Goal: Task Accomplishment & Management: Manage account settings

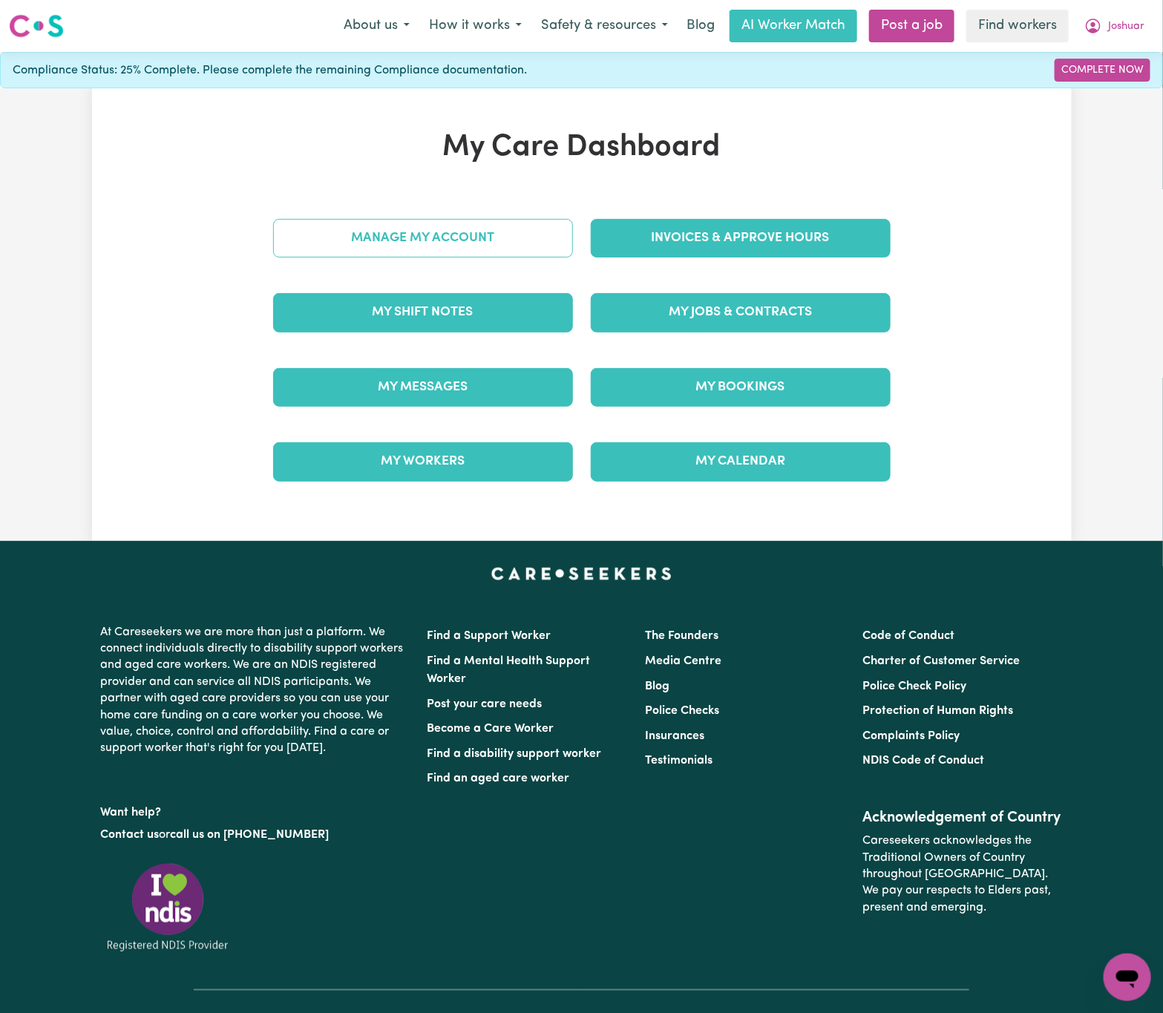
click at [533, 257] on link "Manage My Account" at bounding box center [423, 238] width 300 height 39
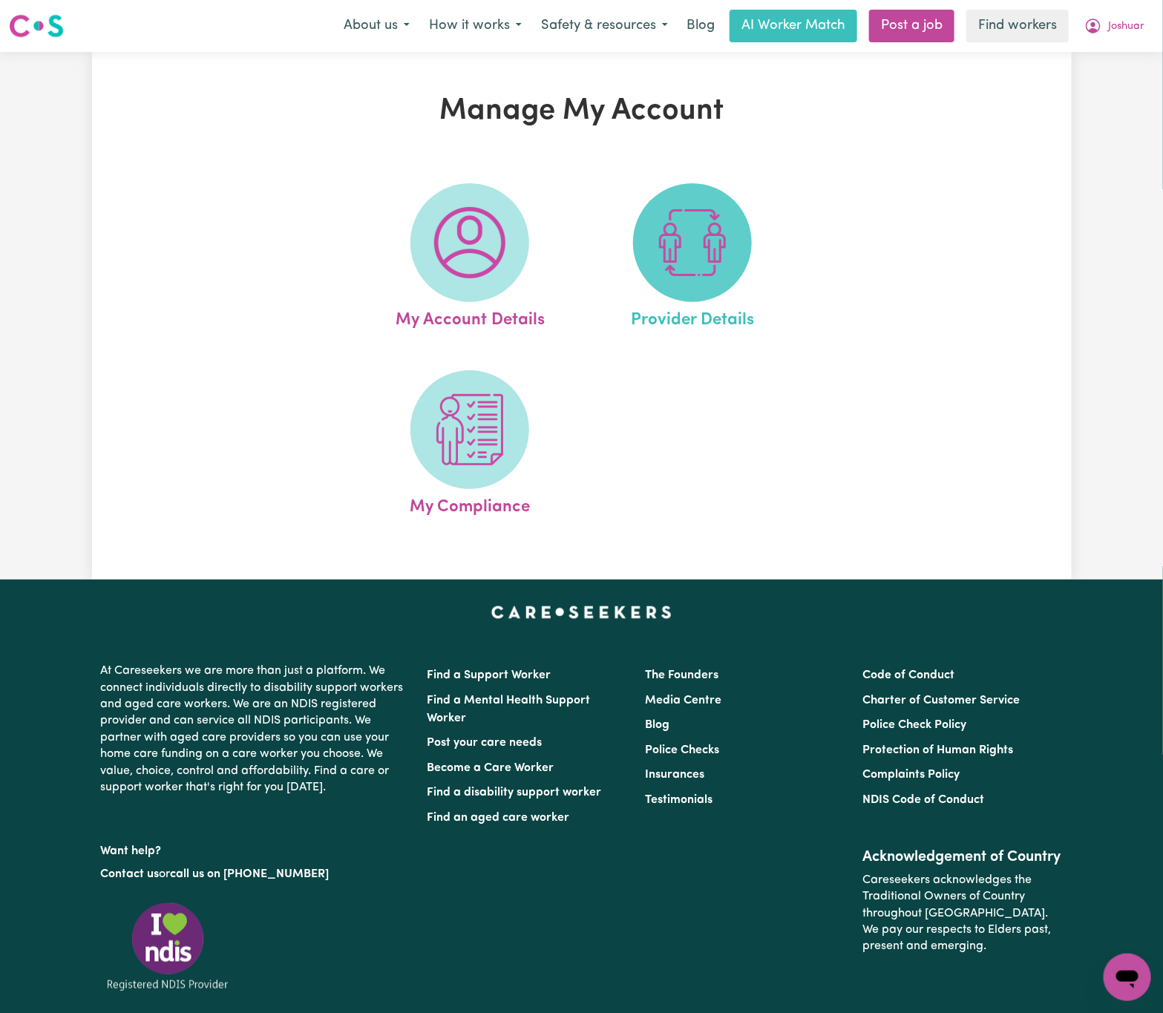
click at [678, 274] on img at bounding box center [692, 242] width 71 height 71
select select "NDIS_FUNDING_AGENCY_MANAGED"
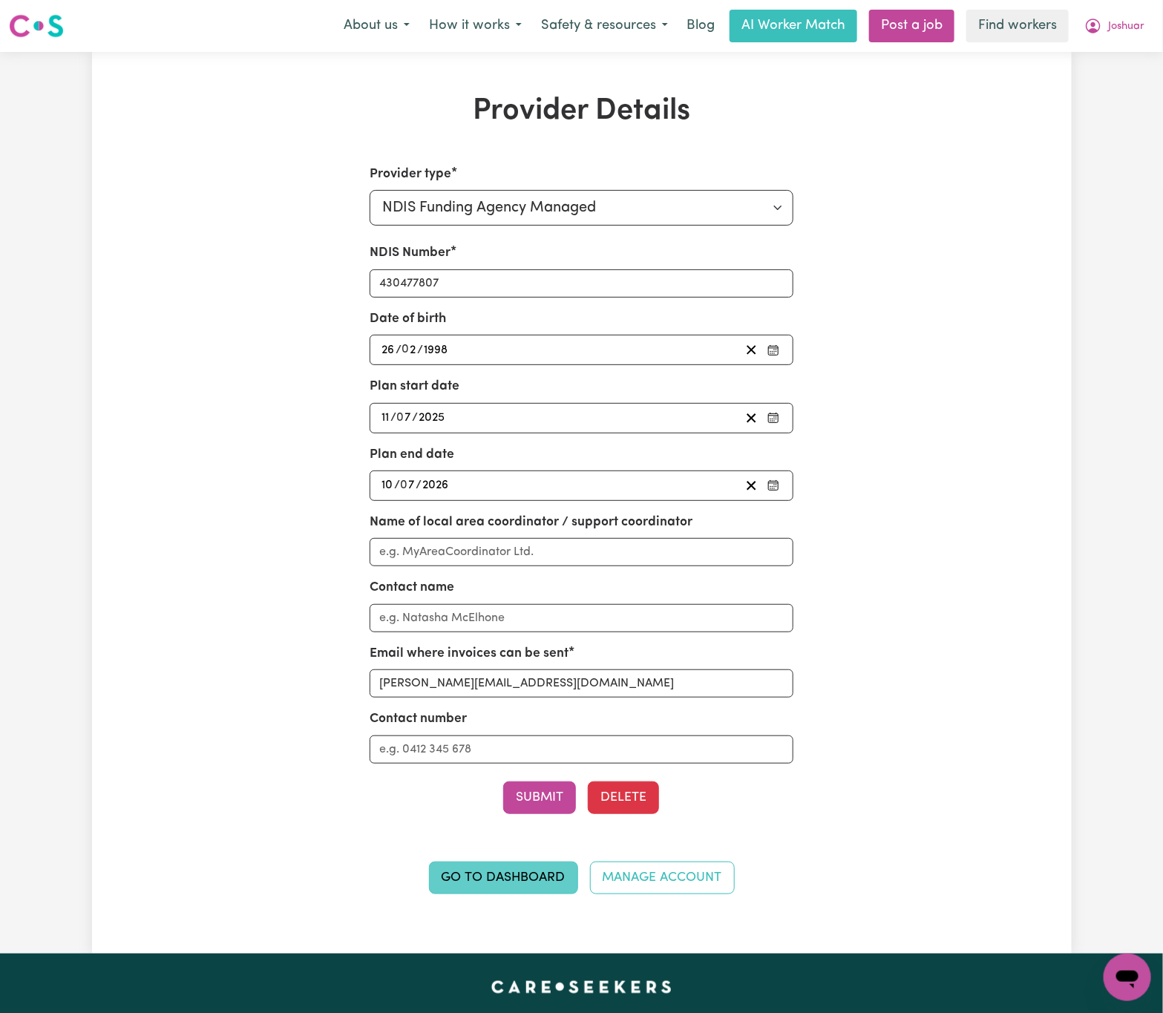
click at [526, 889] on link "Go to Dashboard" at bounding box center [503, 878] width 149 height 33
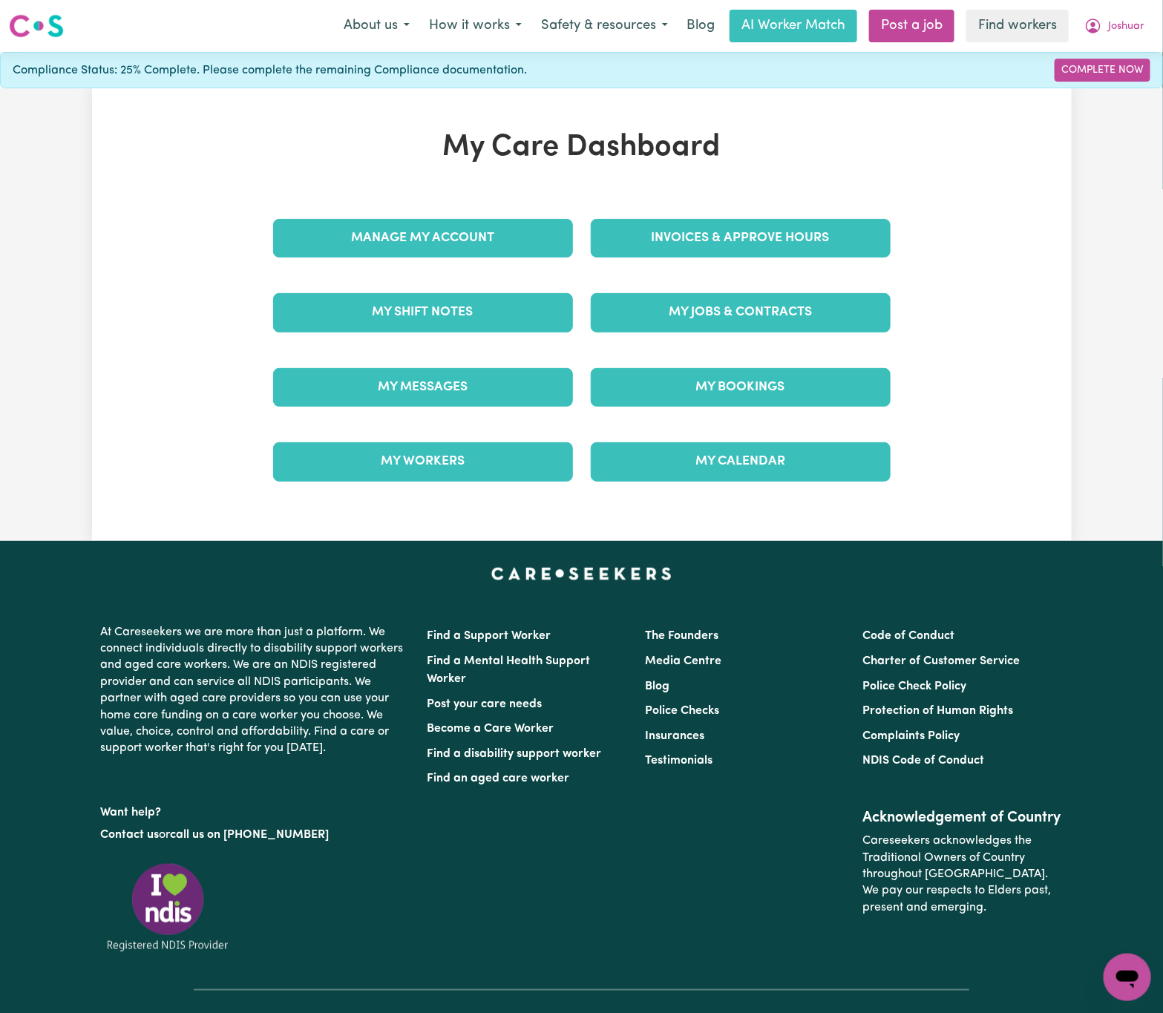
click at [552, 214] on div "Manage My Account" at bounding box center [423, 238] width 318 height 74
click at [555, 249] on link "Manage My Account" at bounding box center [423, 238] width 300 height 39
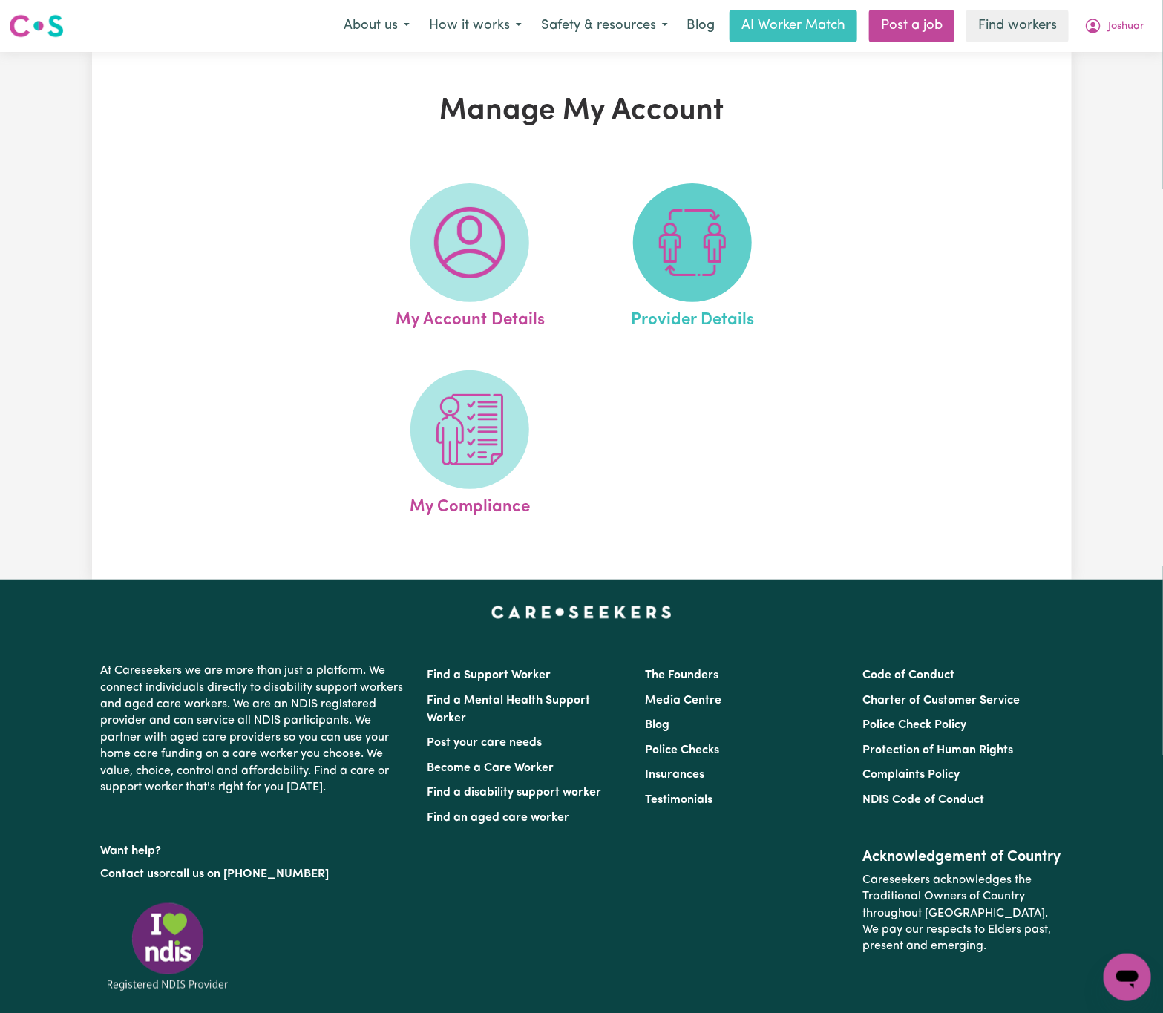
click at [672, 248] on img at bounding box center [692, 242] width 71 height 71
select select "NDIS_FUNDING_AGENCY_MANAGED"
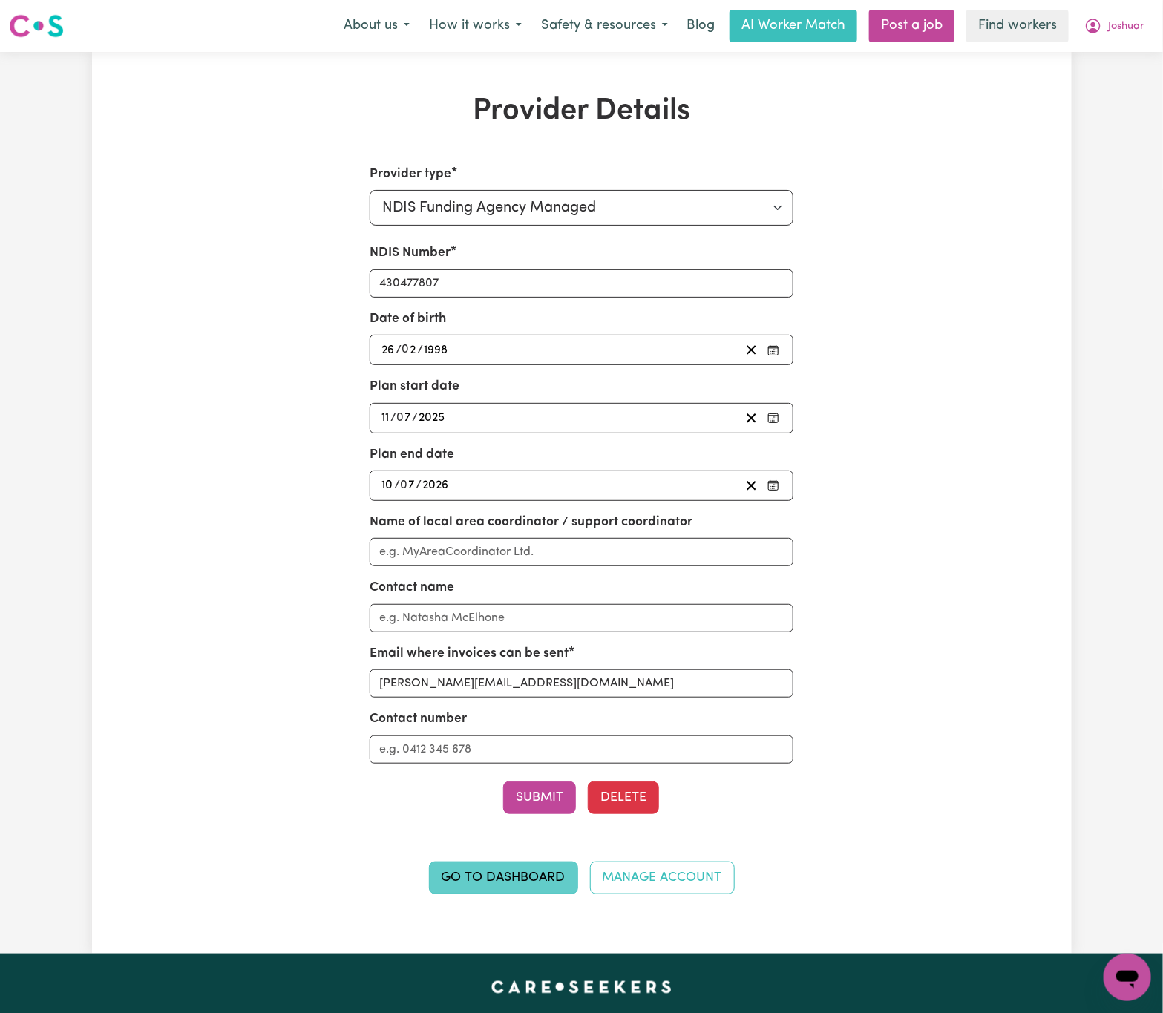
click at [539, 885] on link "Go to Dashboard" at bounding box center [503, 878] width 149 height 33
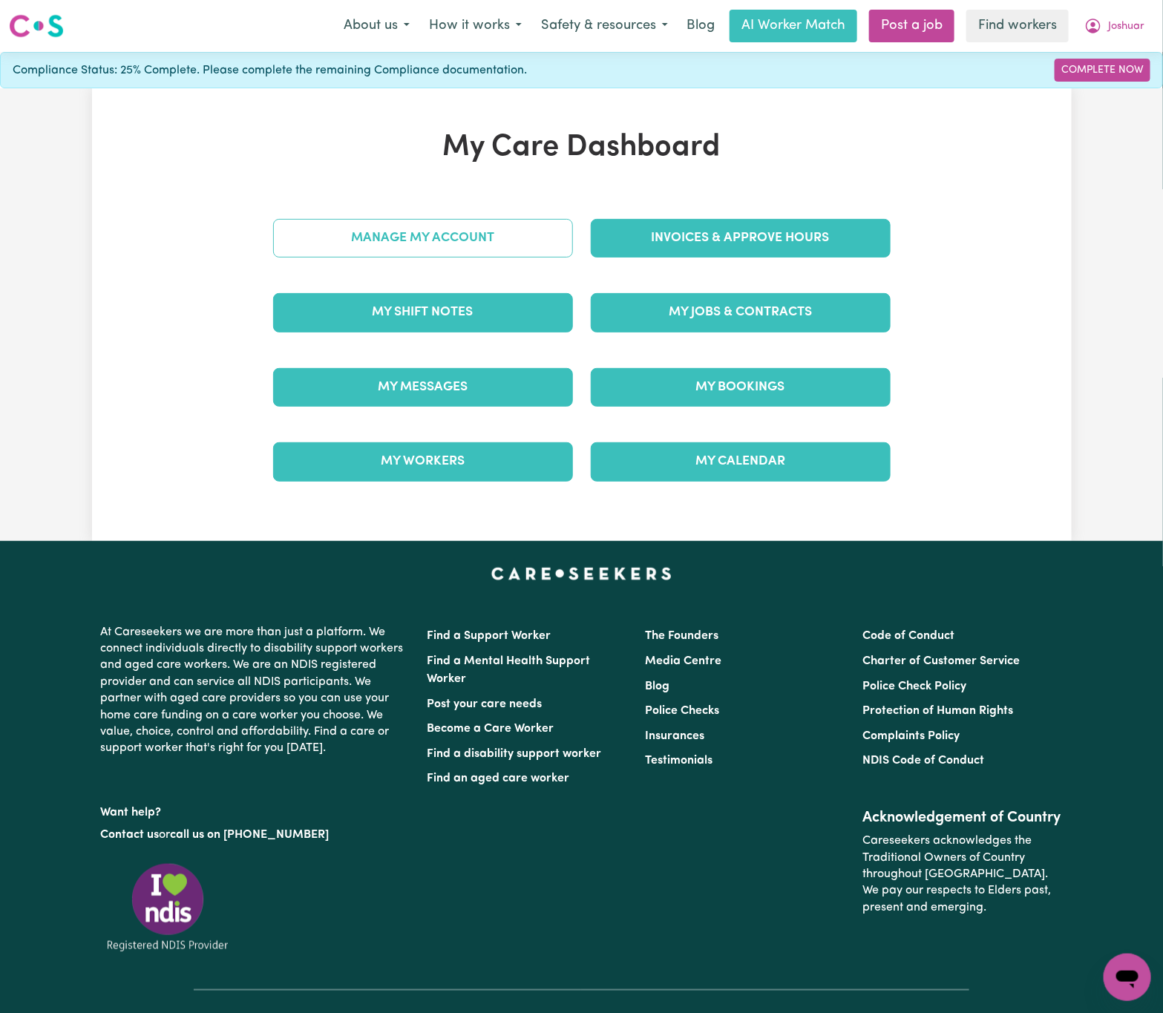
click at [465, 246] on link "Manage My Account" at bounding box center [423, 238] width 300 height 39
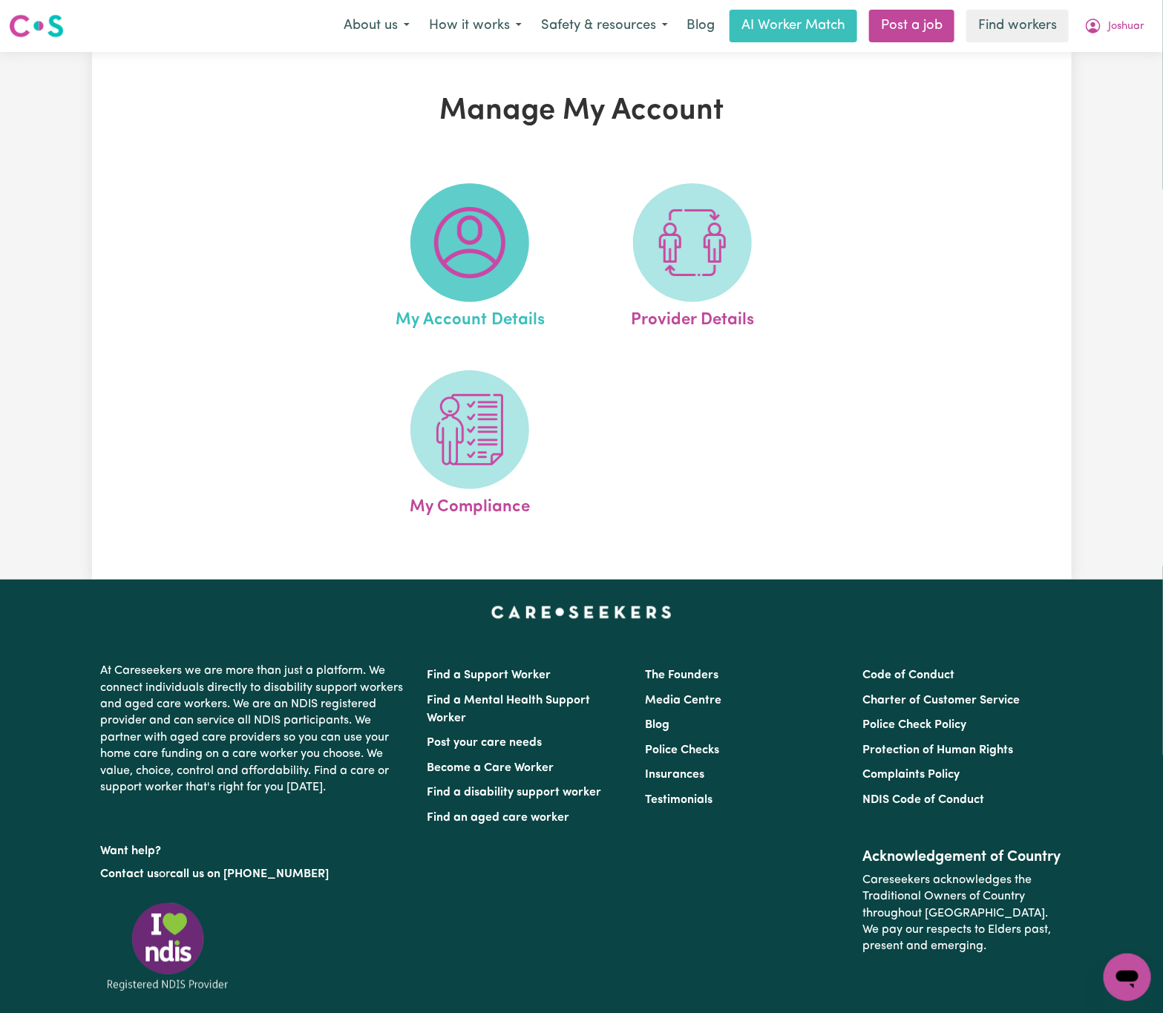
click at [483, 232] on img at bounding box center [469, 242] width 71 height 71
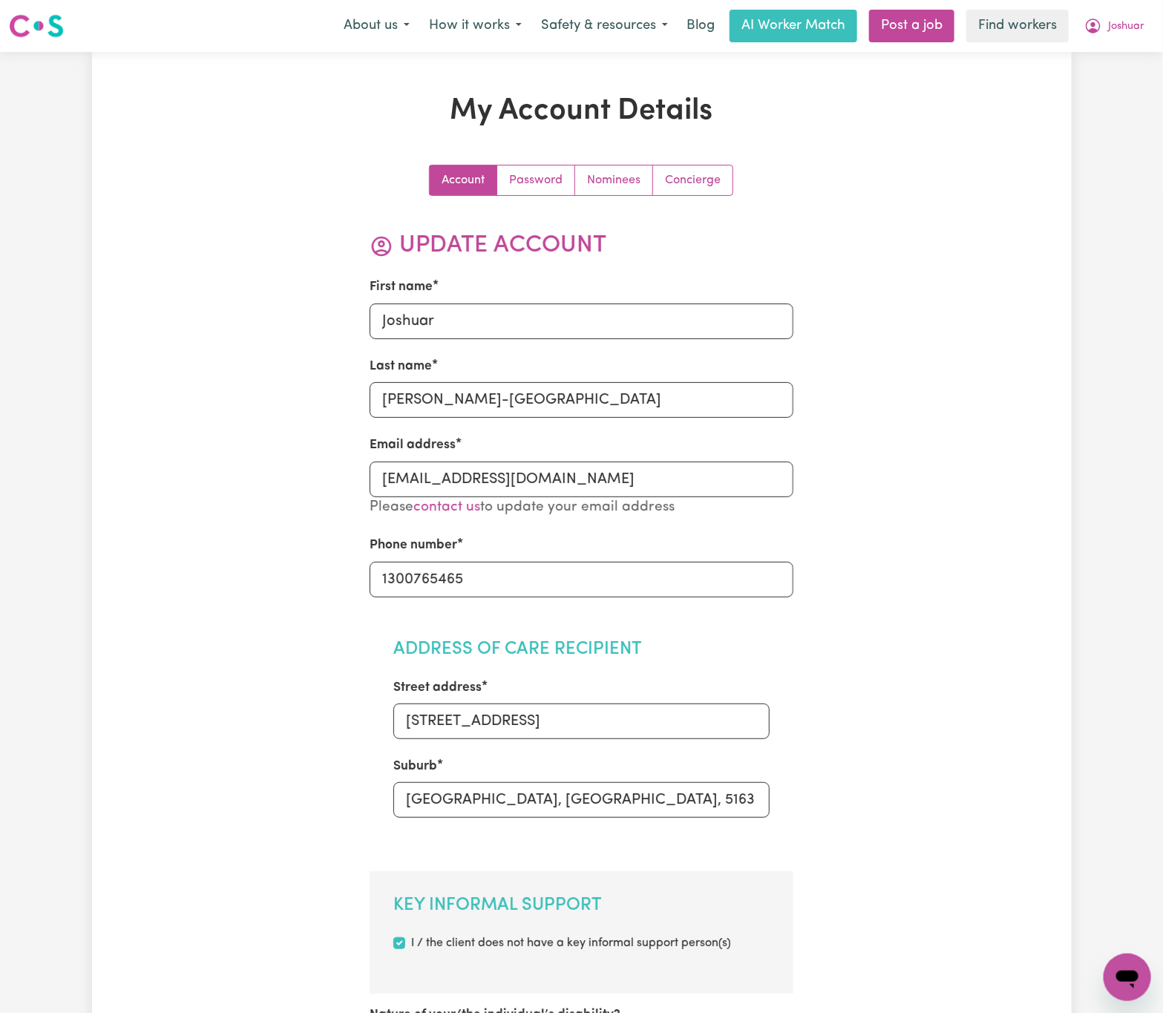
click at [626, 179] on link "Nominees" at bounding box center [614, 180] width 78 height 30
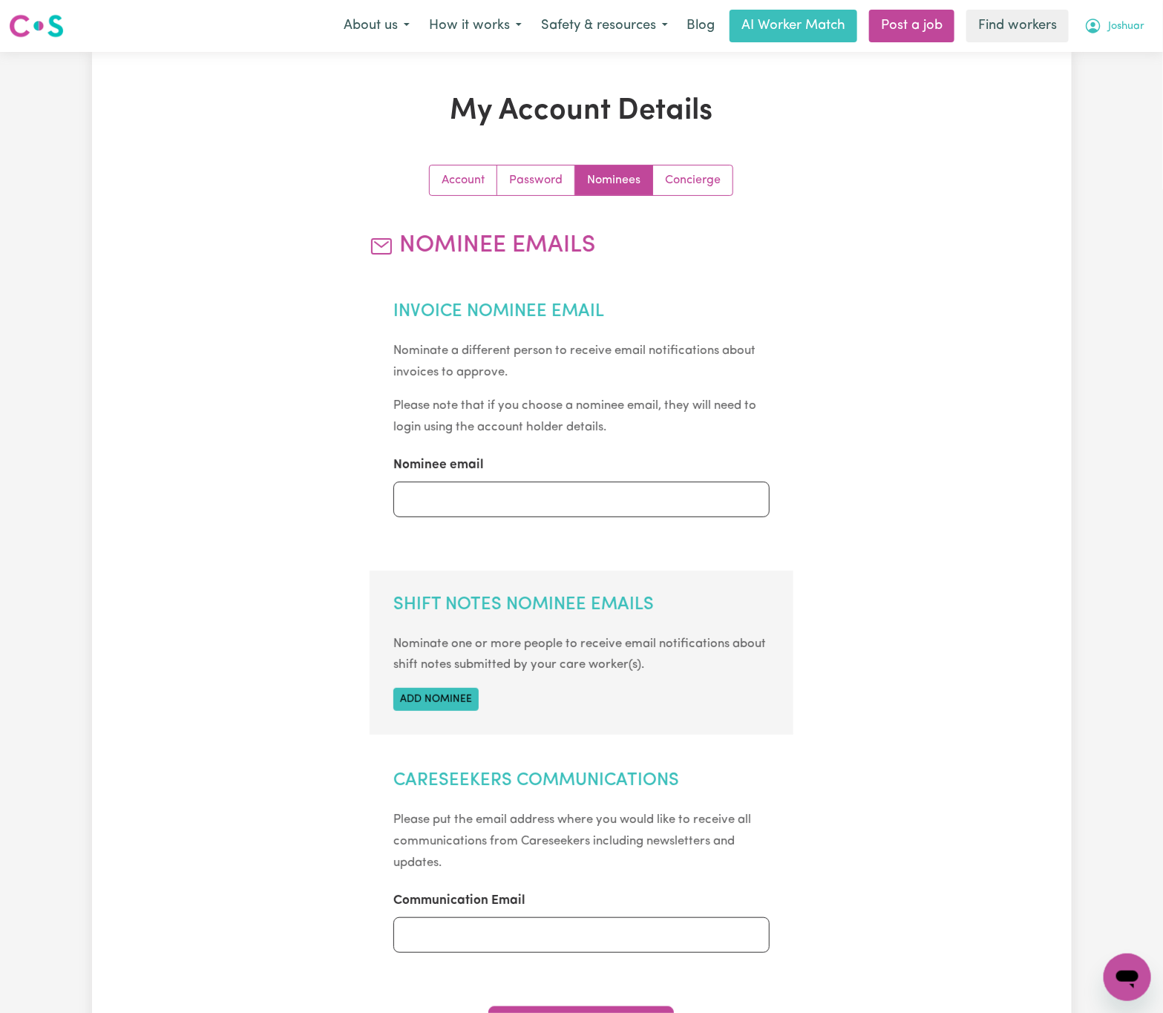
click at [1114, 33] on span "Joshuar" at bounding box center [1126, 27] width 36 height 16
click at [1113, 80] on link "Logout" at bounding box center [1094, 85] width 117 height 28
